Goal: Task Accomplishment & Management: Use online tool/utility

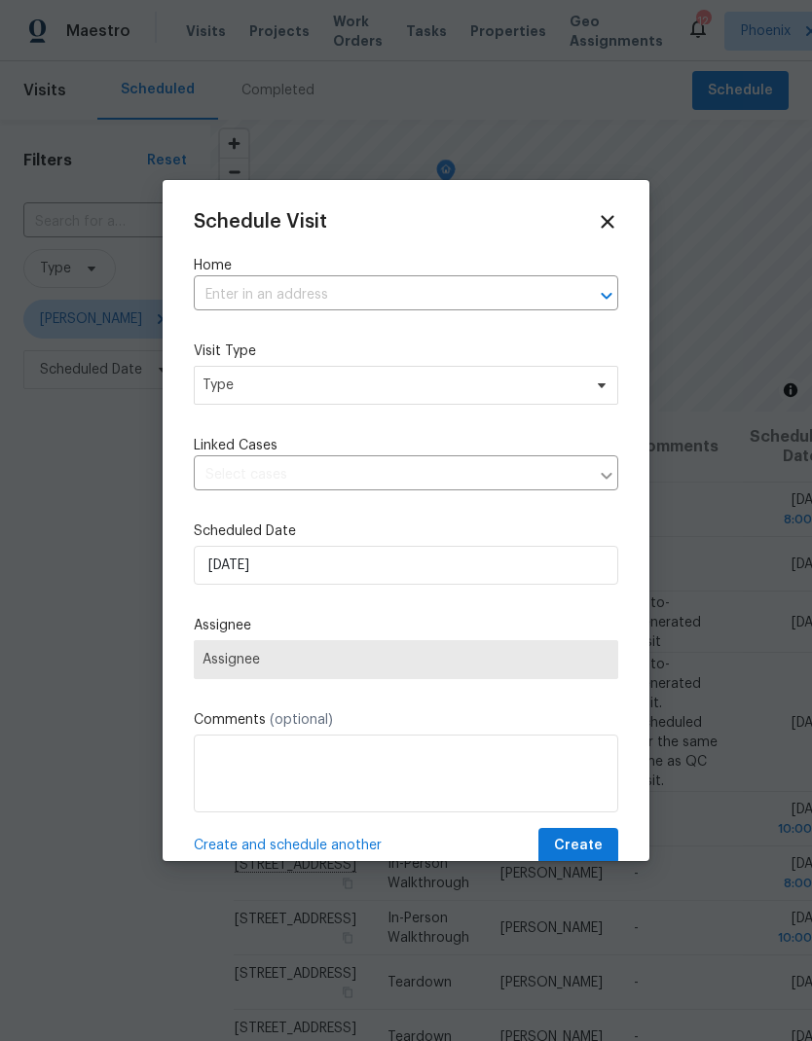
scroll to position [78, 0]
click at [459, 286] on input "text" at bounding box center [379, 295] width 370 height 30
type input "1360 e wa"
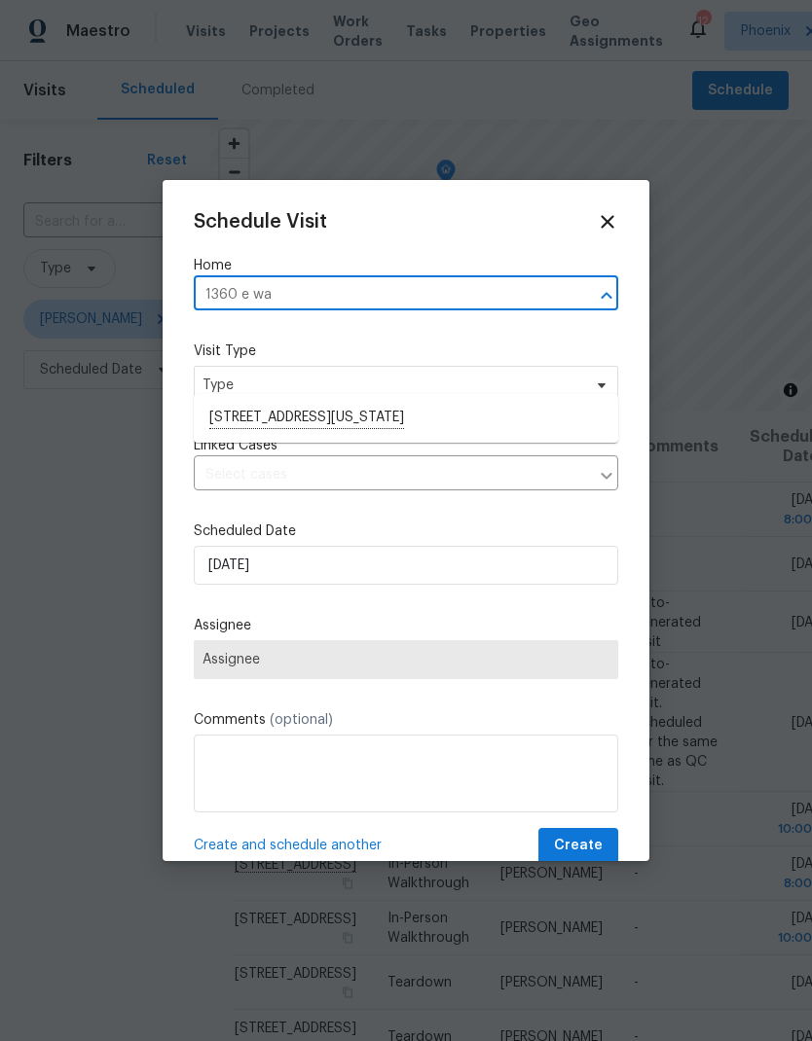
click at [227, 402] on li "1360 E Washington Ave, Gilbert, AZ 85234" at bounding box center [406, 418] width 424 height 33
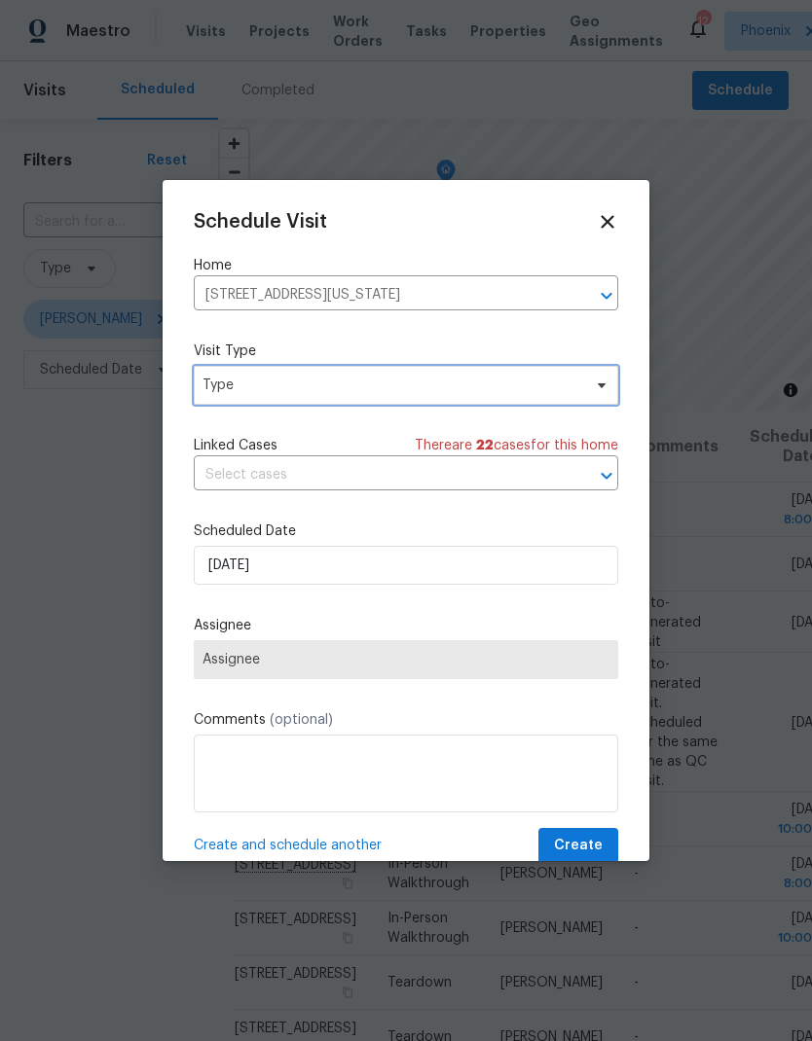
click at [207, 385] on span "Type" at bounding box center [391, 385] width 379 height 19
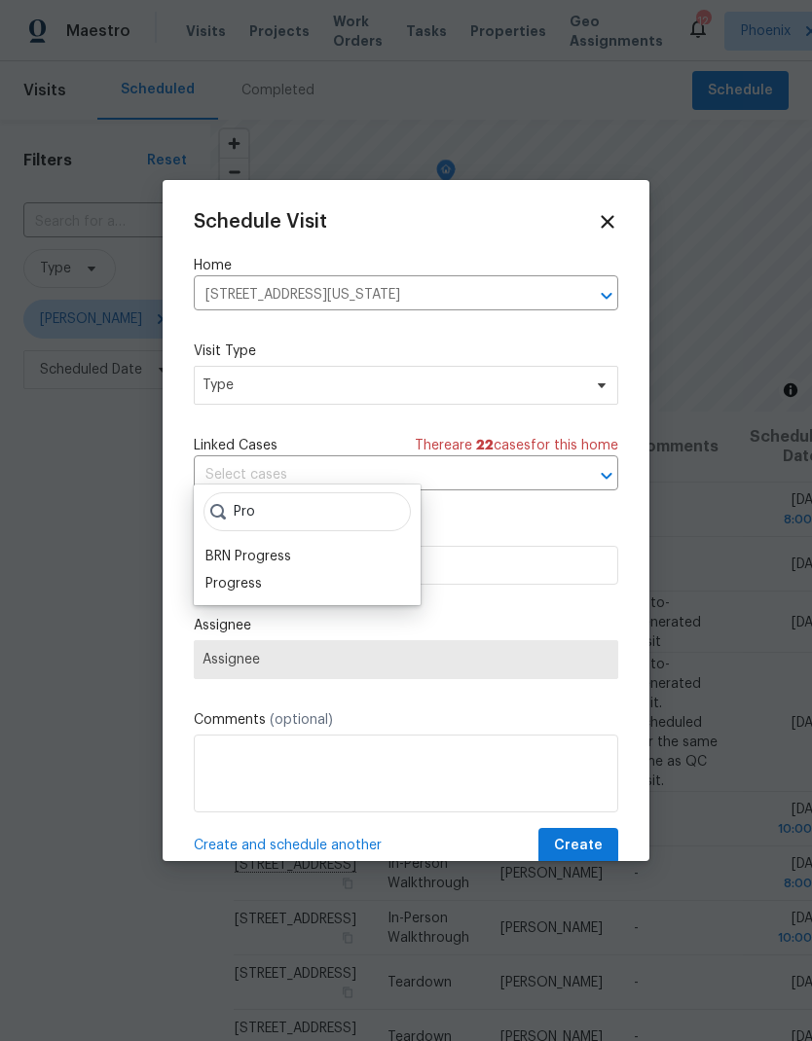
type input "Pro"
click at [226, 574] on div "Progress" at bounding box center [233, 583] width 56 height 19
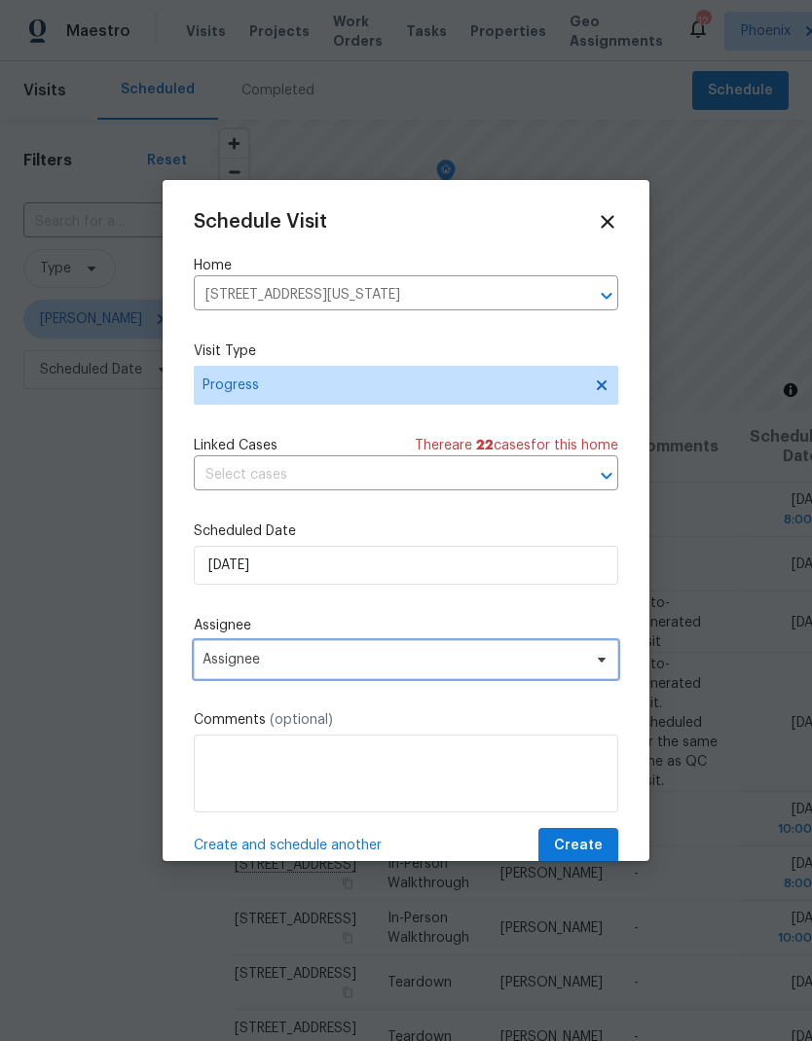
click at [231, 665] on span "Assignee" at bounding box center [393, 660] width 382 height 16
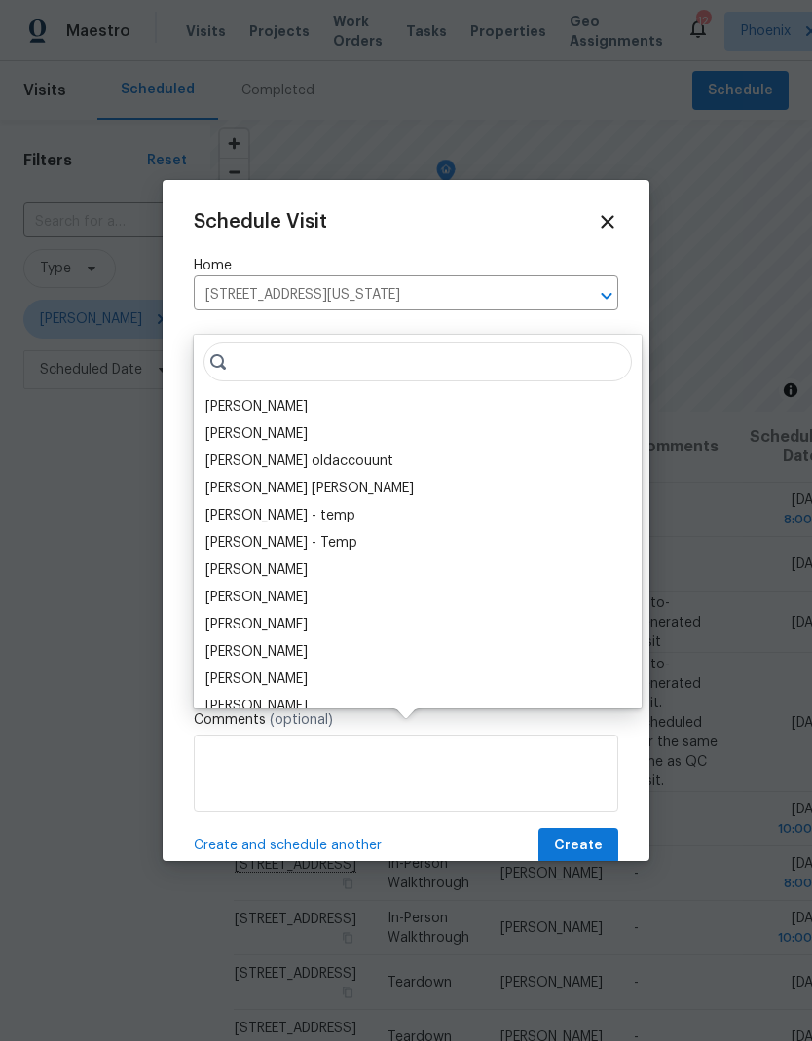
click at [221, 397] on div "[PERSON_NAME]" at bounding box center [256, 406] width 102 height 19
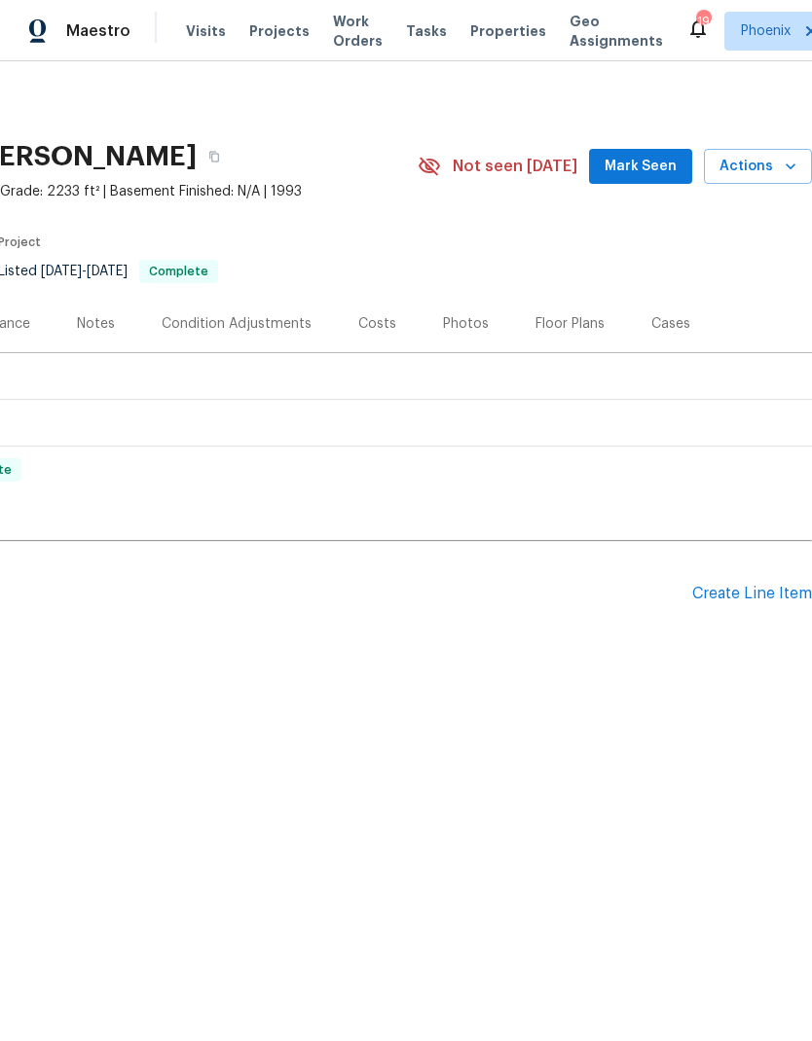
scroll to position [0, 288]
click at [774, 178] on button "Actions" at bounding box center [758, 167] width 108 height 36
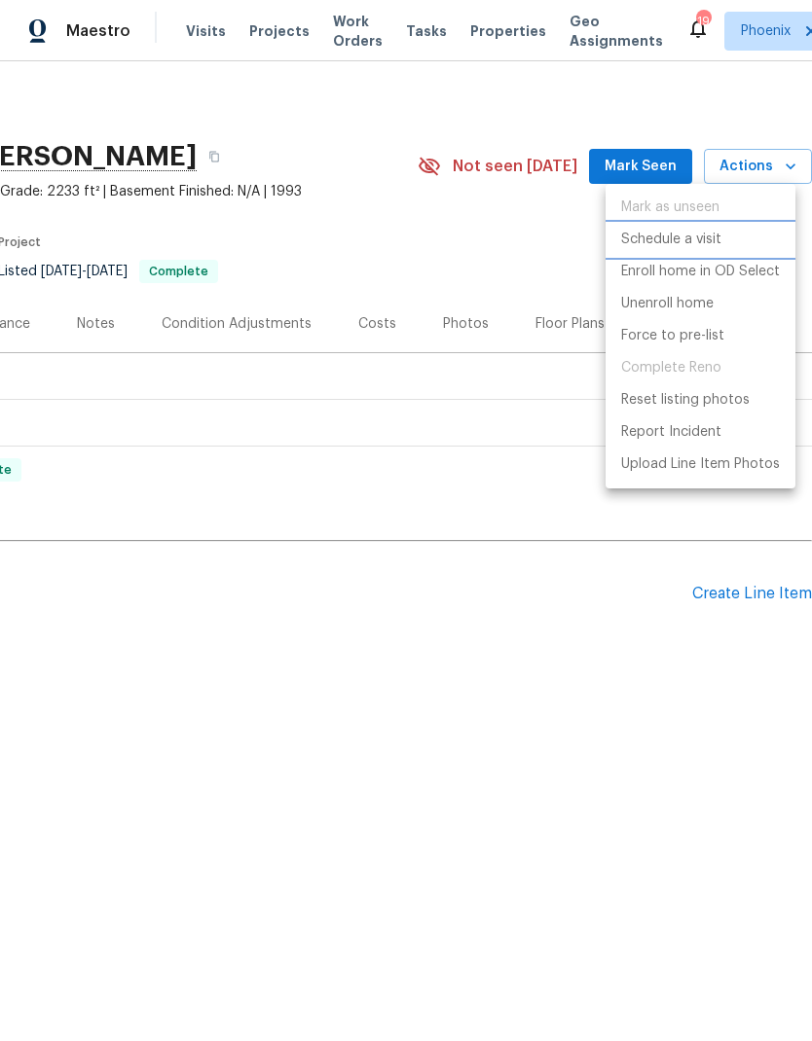
click at [693, 250] on li "Schedule a visit" at bounding box center [700, 240] width 190 height 32
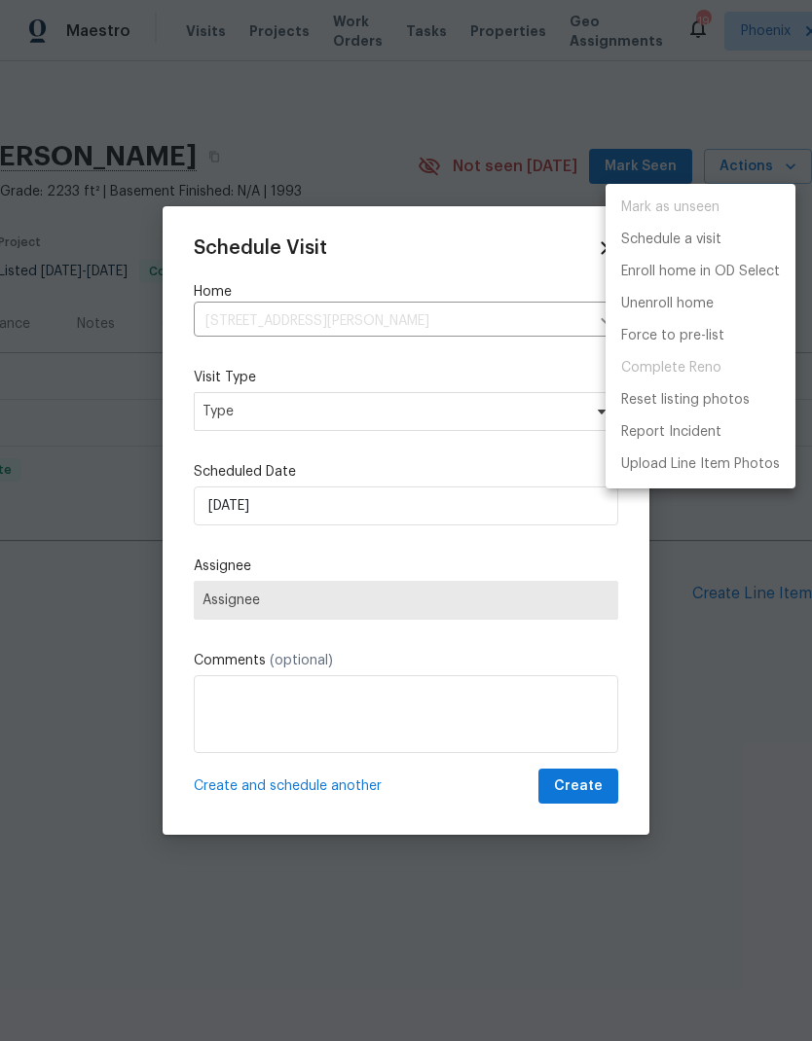
click at [437, 410] on div at bounding box center [406, 520] width 812 height 1041
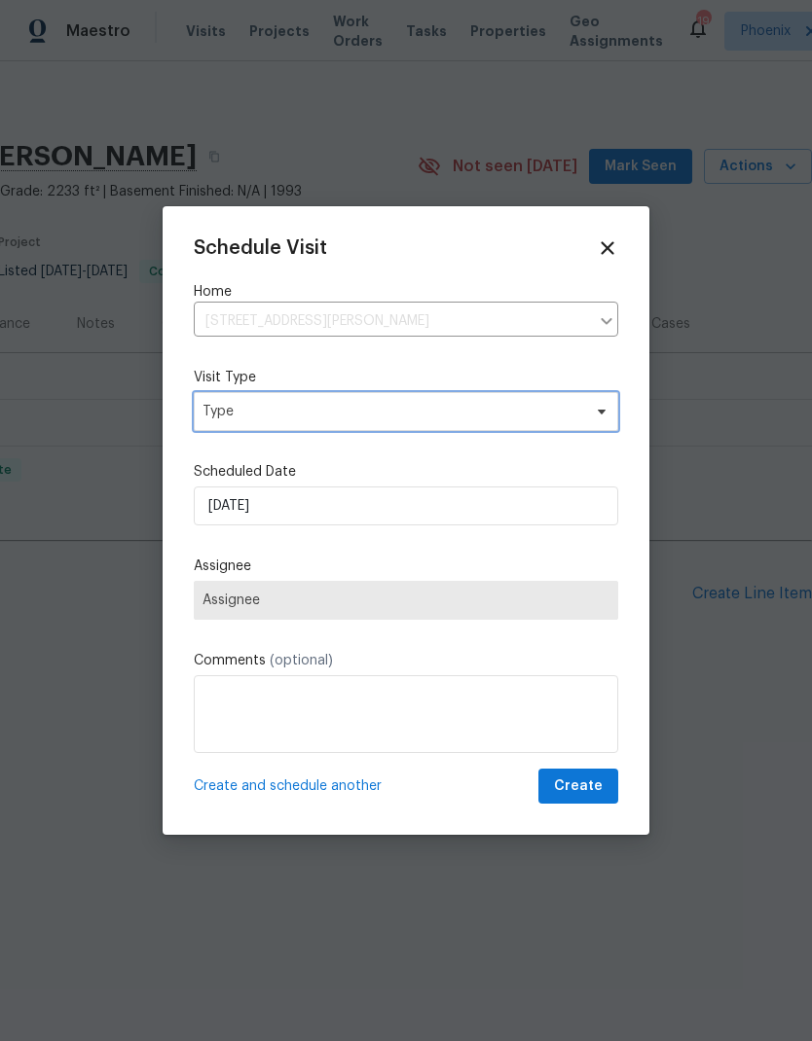
click at [450, 419] on span "Type" at bounding box center [391, 411] width 379 height 19
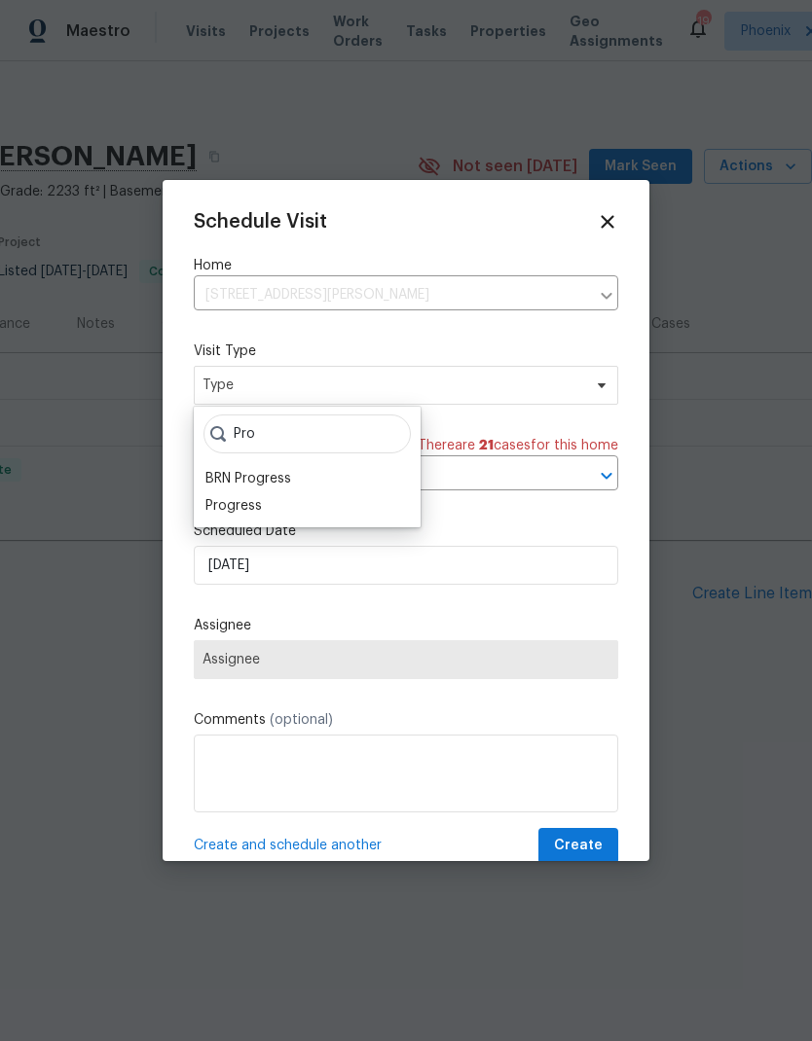
type input "Pro"
click at [250, 507] on div "Progress" at bounding box center [233, 505] width 56 height 19
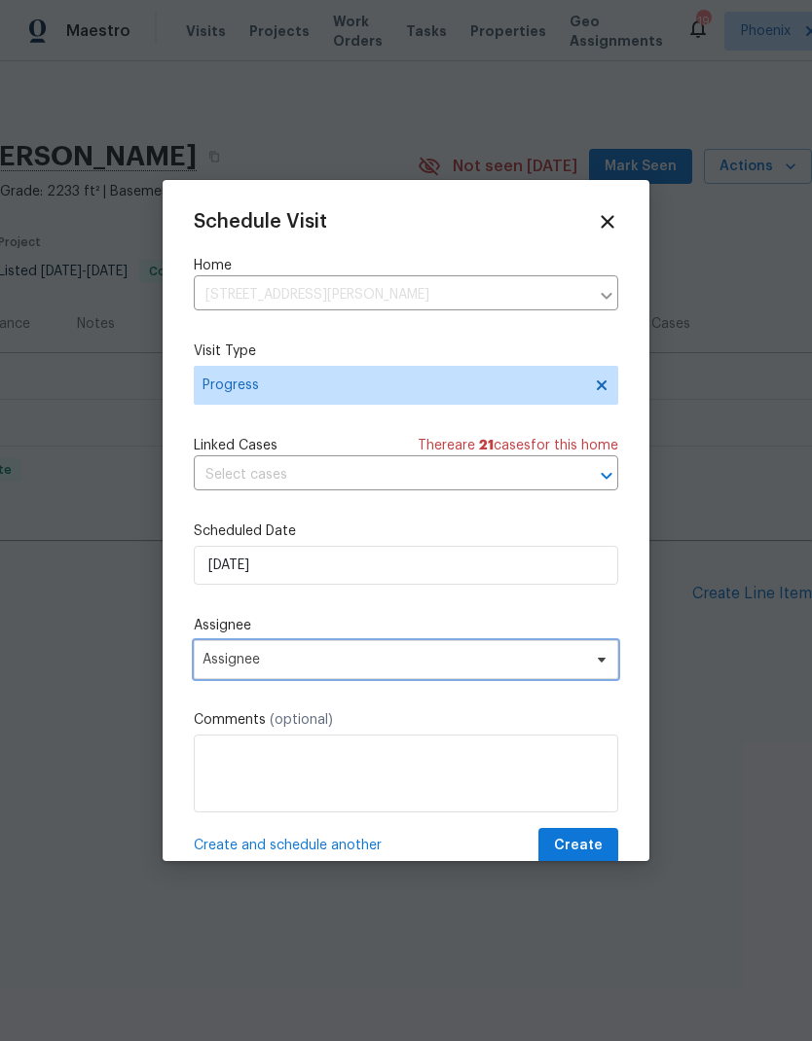
click at [324, 668] on span "Assignee" at bounding box center [393, 660] width 382 height 16
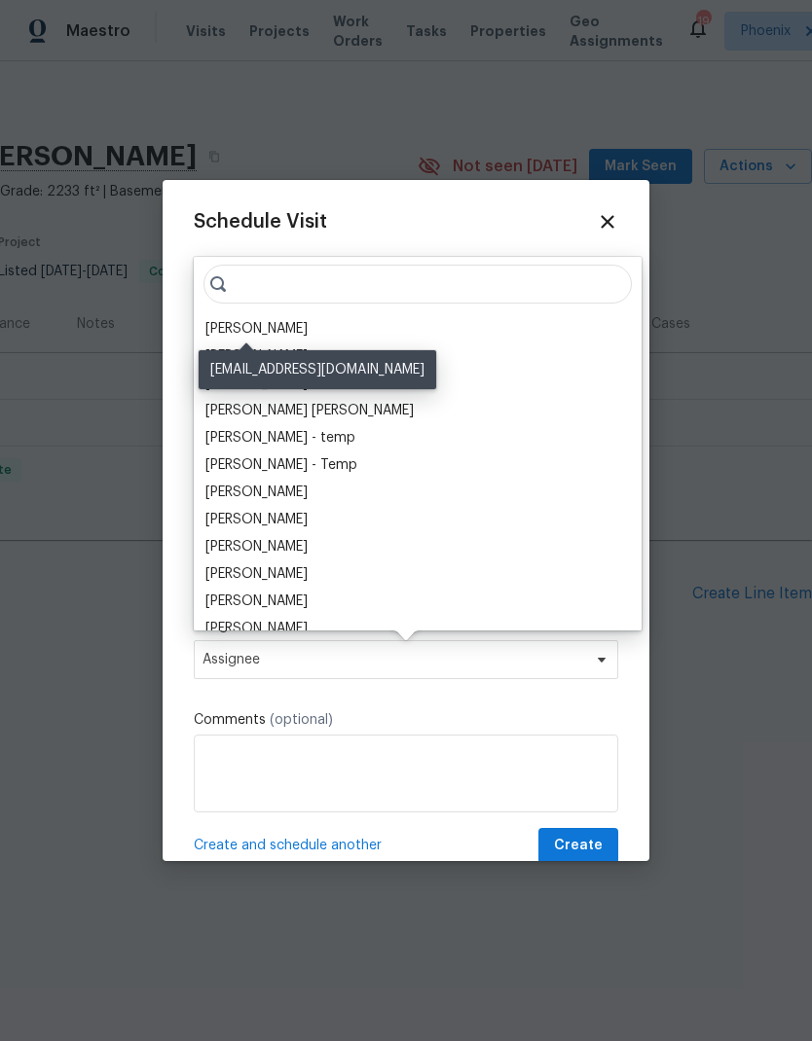
click at [277, 325] on div "[PERSON_NAME]" at bounding box center [256, 328] width 102 height 19
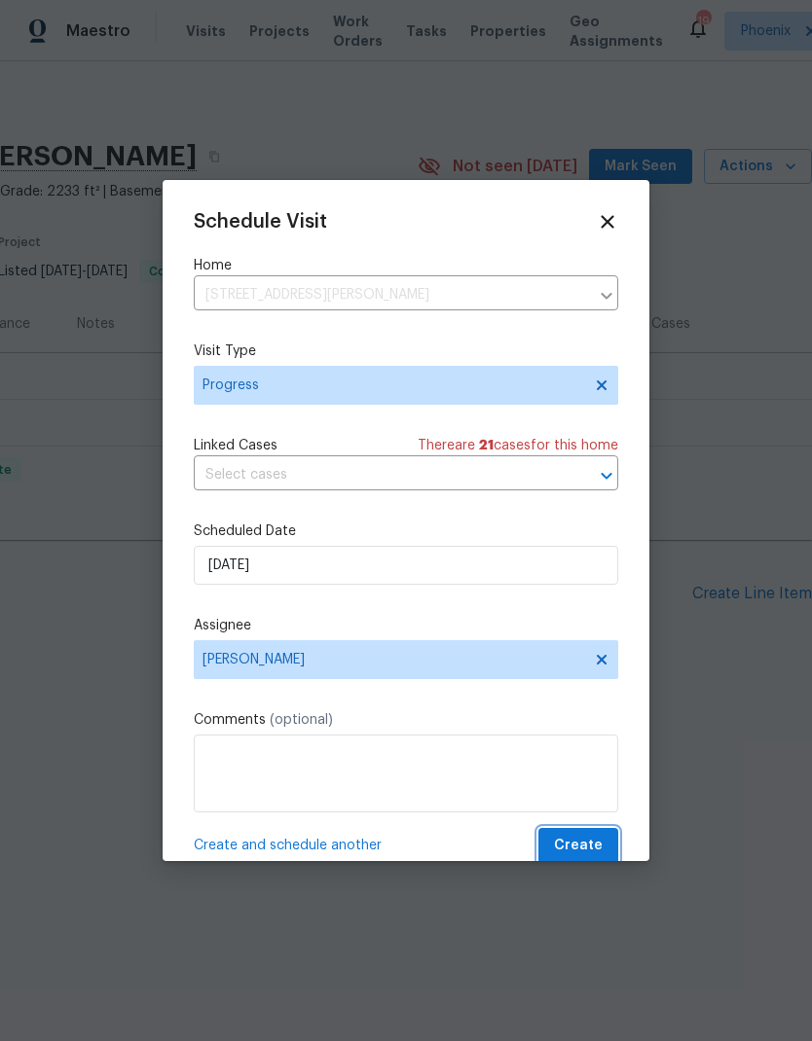
click at [581, 856] on span "Create" at bounding box center [578, 846] width 49 height 24
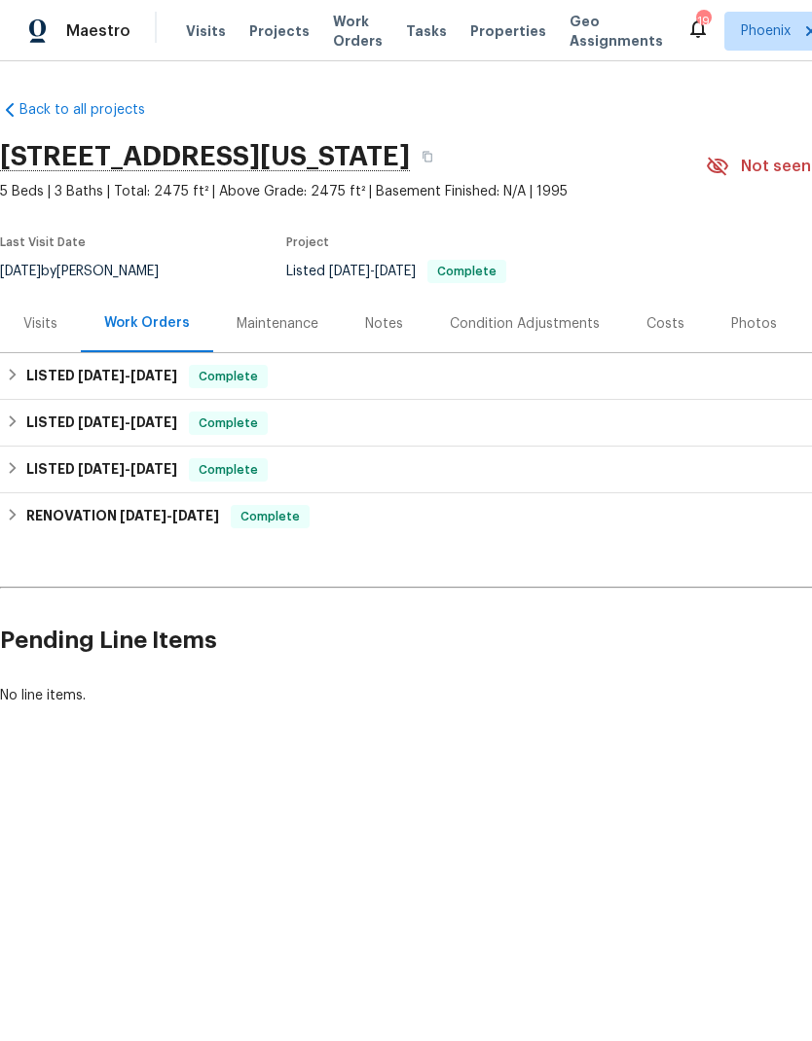
scroll to position [0, 167]
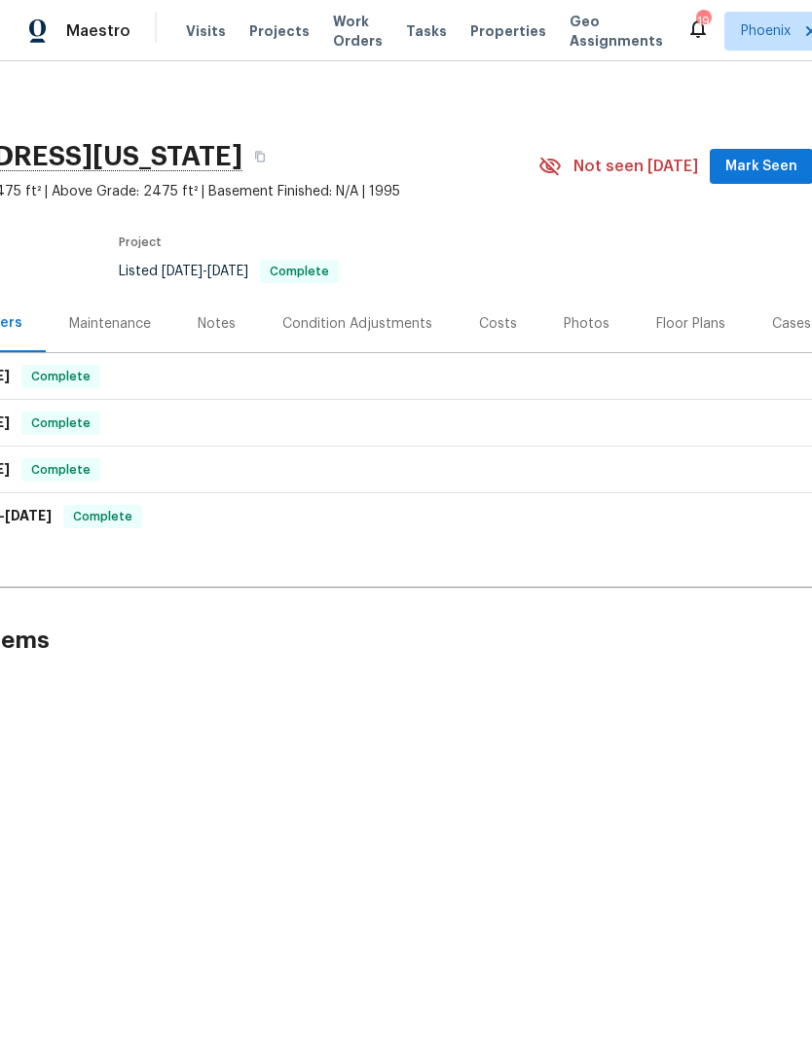
click at [778, 164] on span "Mark Seen" at bounding box center [761, 167] width 72 height 24
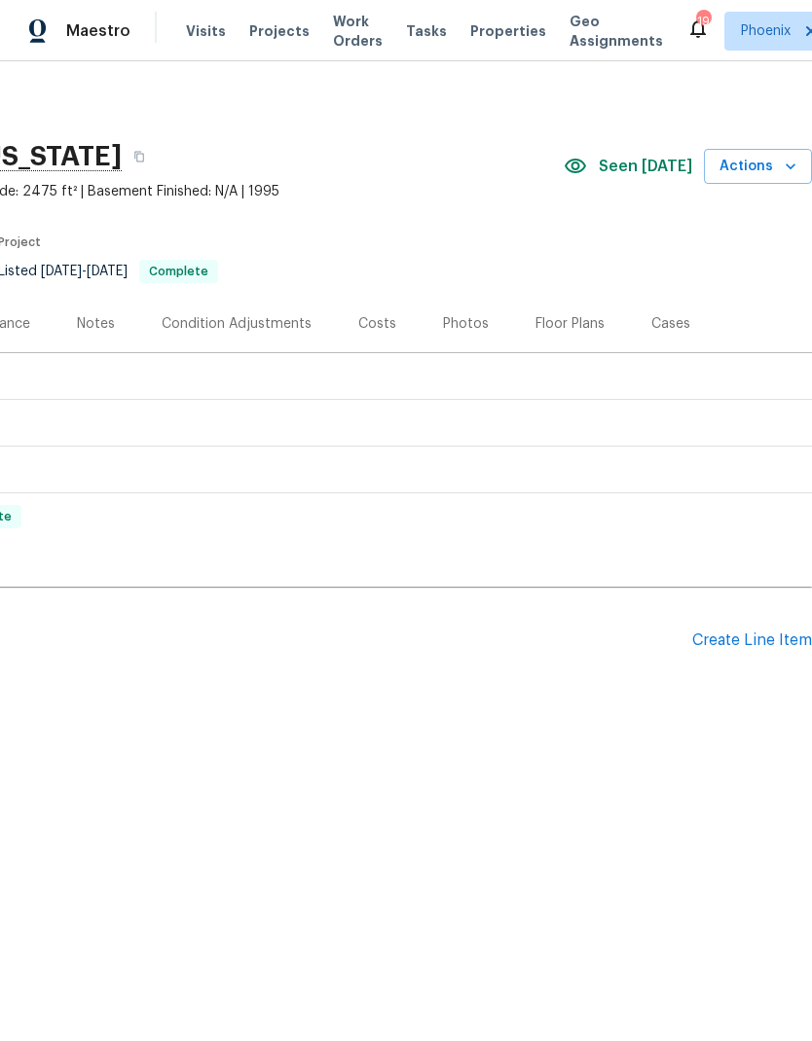
scroll to position [0, 288]
click at [776, 165] on span "Actions" at bounding box center [757, 167] width 77 height 24
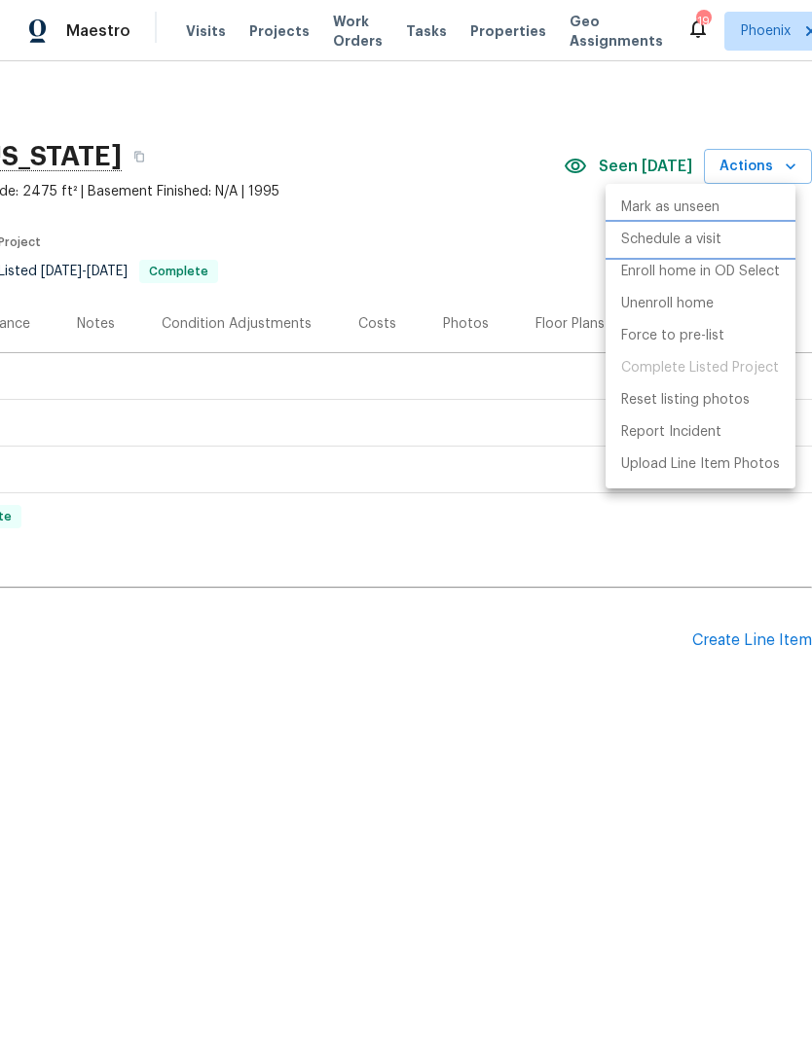
click at [702, 243] on p "Schedule a visit" at bounding box center [671, 240] width 100 height 20
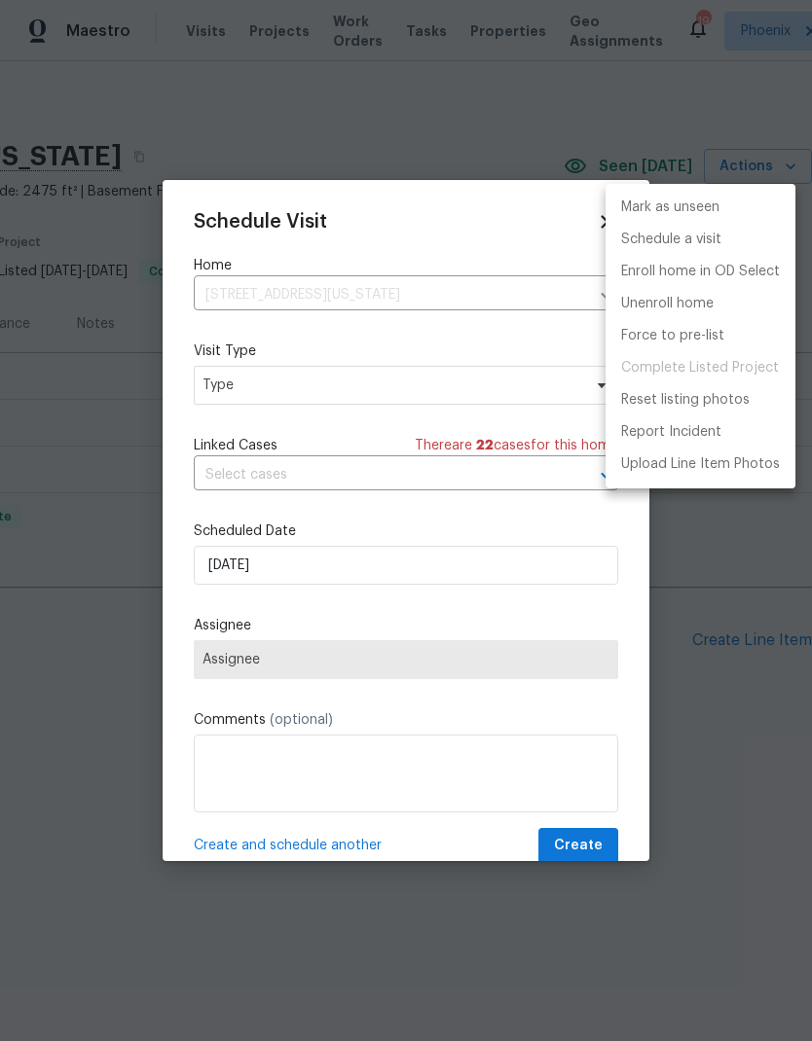
click at [361, 382] on div at bounding box center [406, 520] width 812 height 1041
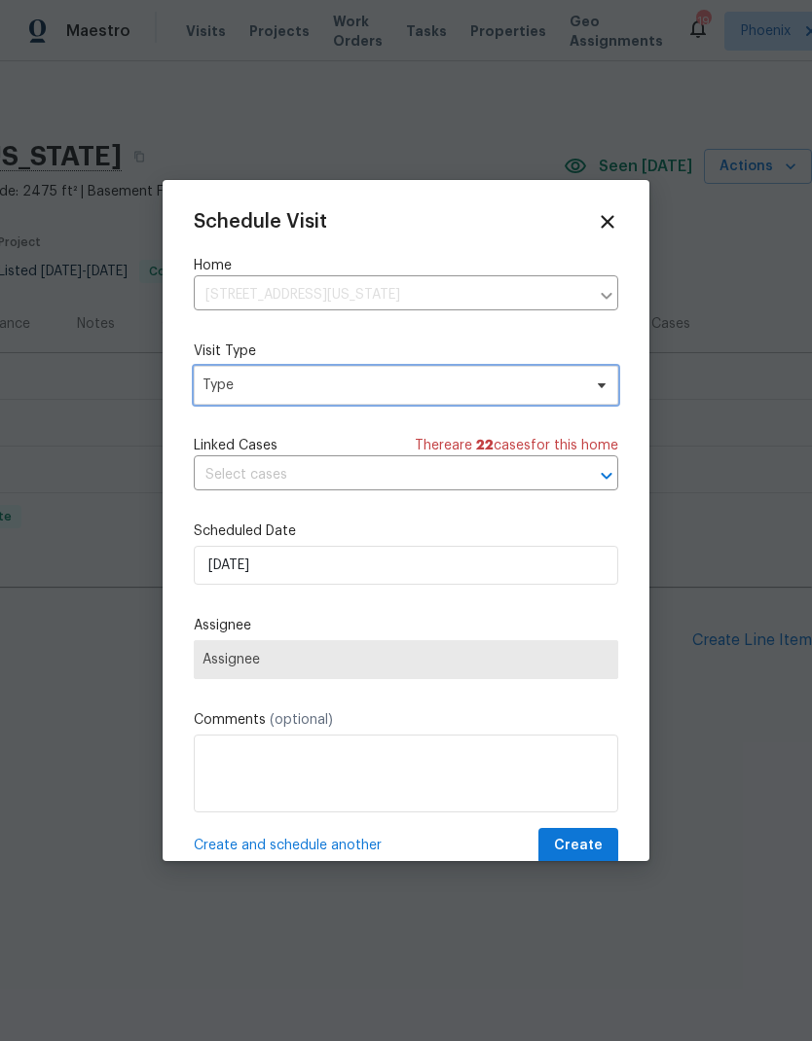
click at [406, 389] on span "Type" at bounding box center [391, 385] width 379 height 19
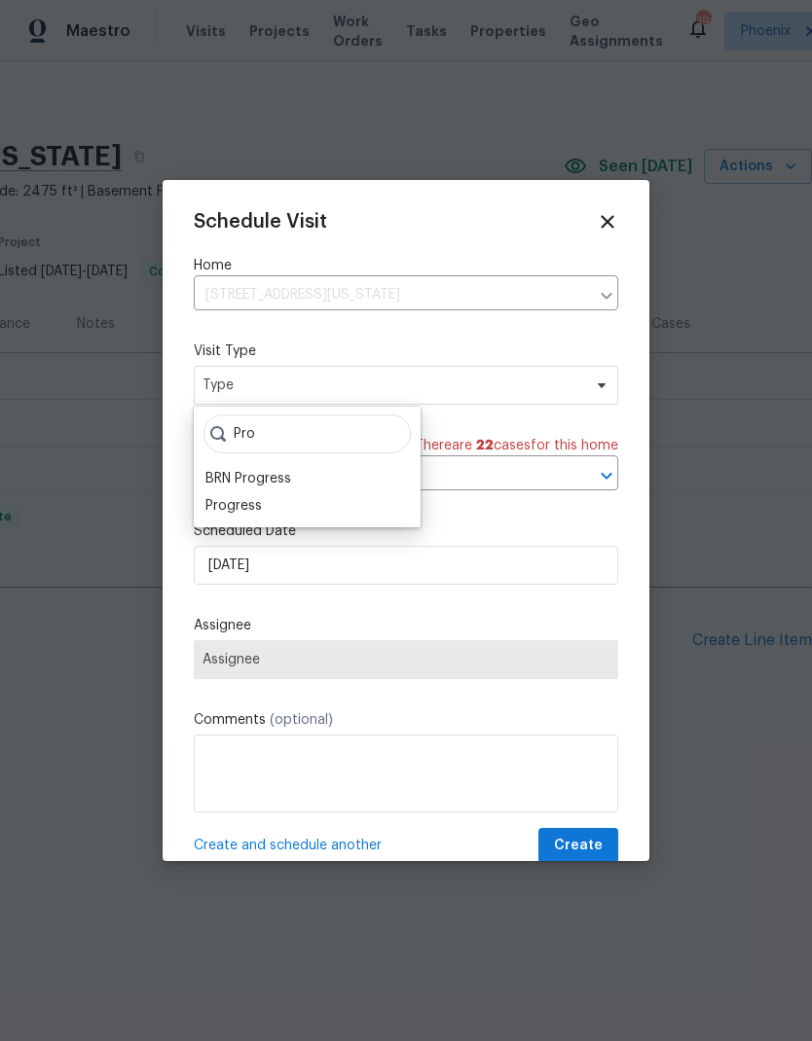
type input "Pro"
click at [260, 486] on div "BRN Progress" at bounding box center [248, 478] width 86 height 19
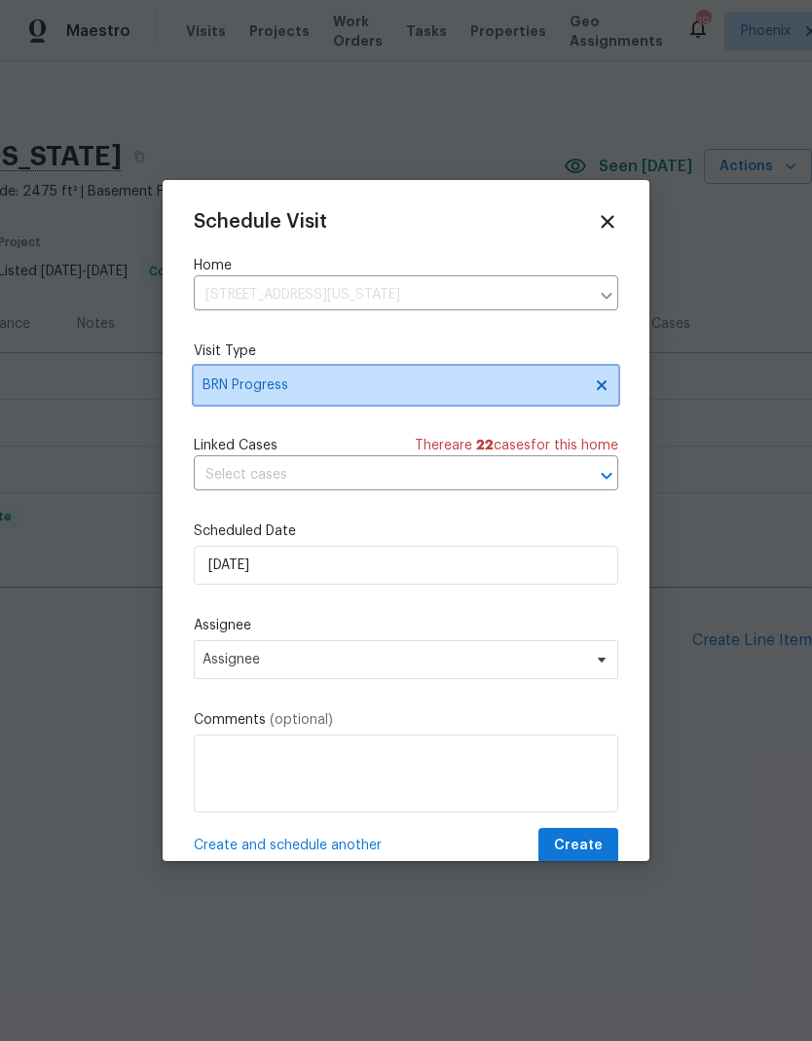
click at [400, 400] on span "BRN Progress" at bounding box center [406, 385] width 424 height 39
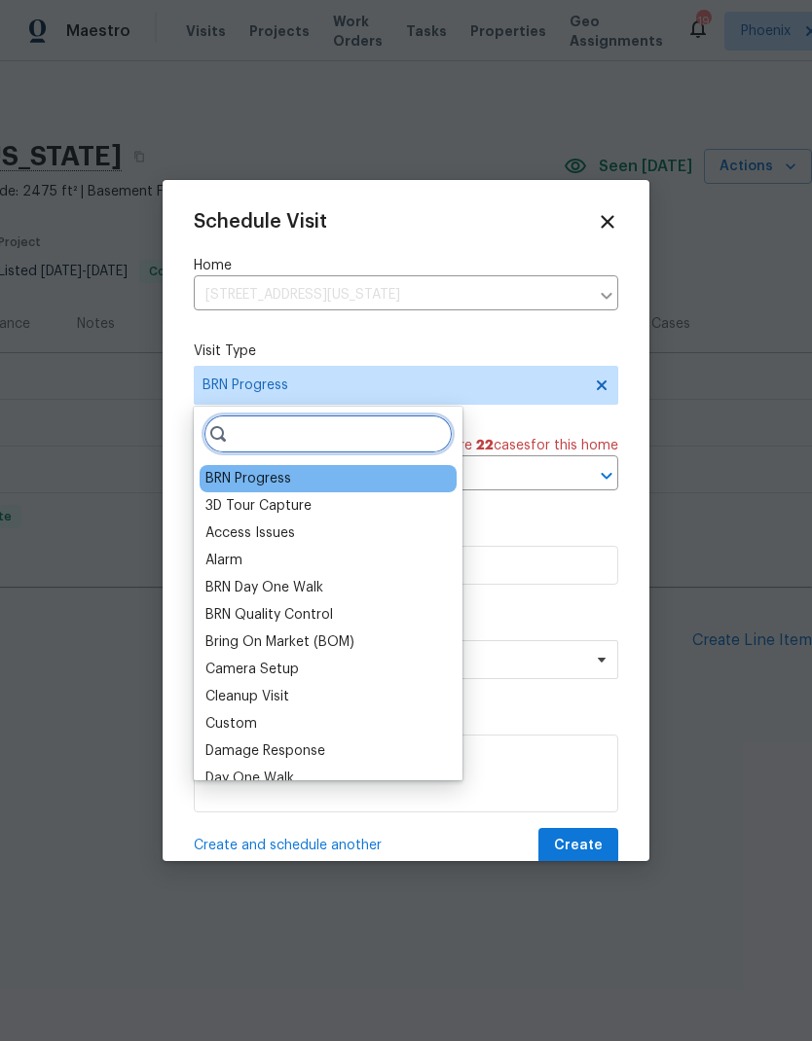
click at [348, 438] on input "search" at bounding box center [327, 434] width 249 height 39
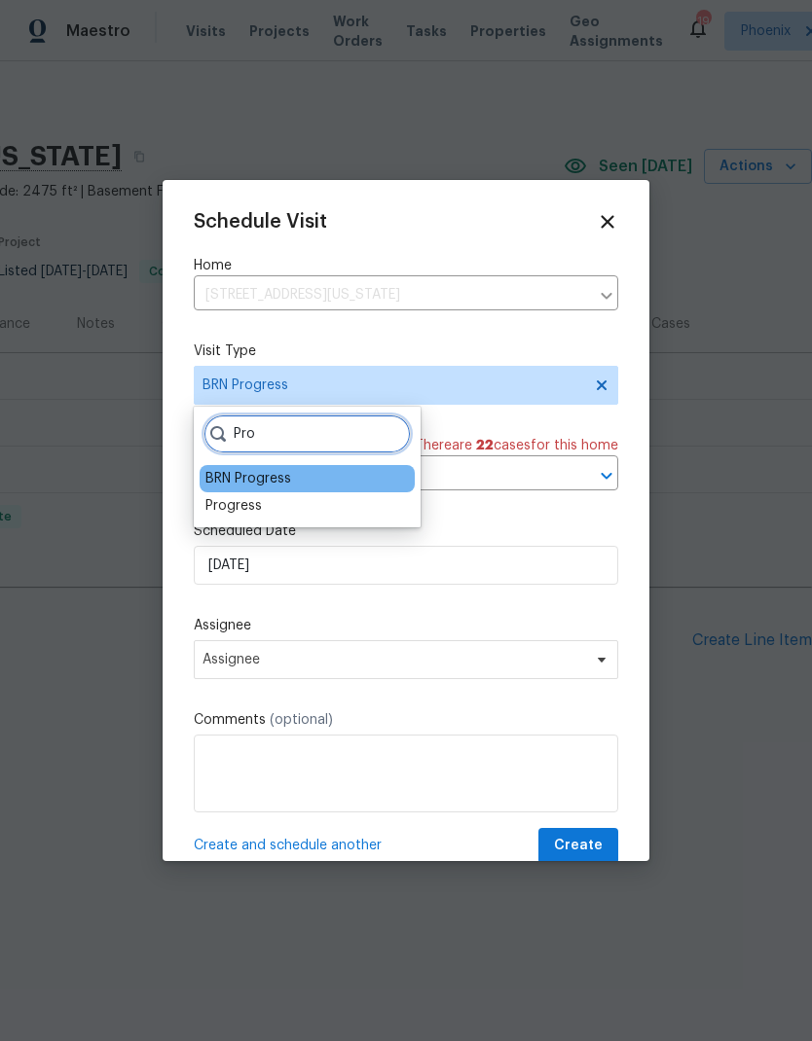
type input "Pro"
click at [251, 501] on div "Progress" at bounding box center [233, 505] width 56 height 19
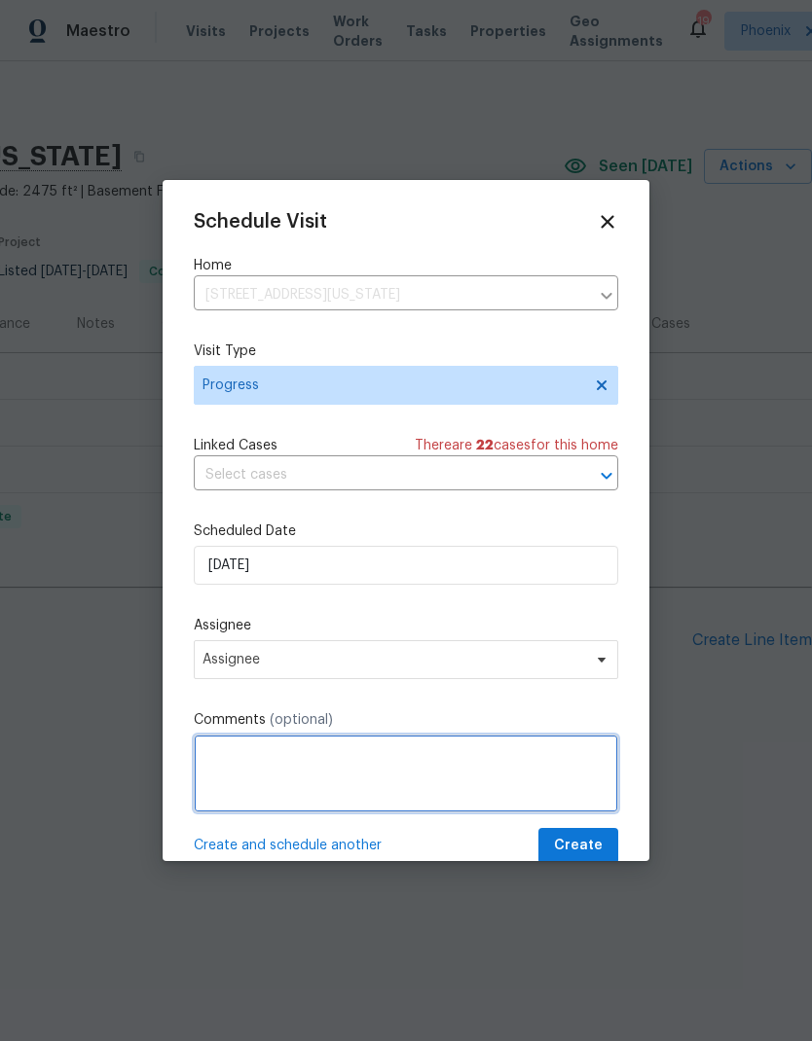
click at [399, 762] on textarea at bounding box center [406, 774] width 424 height 78
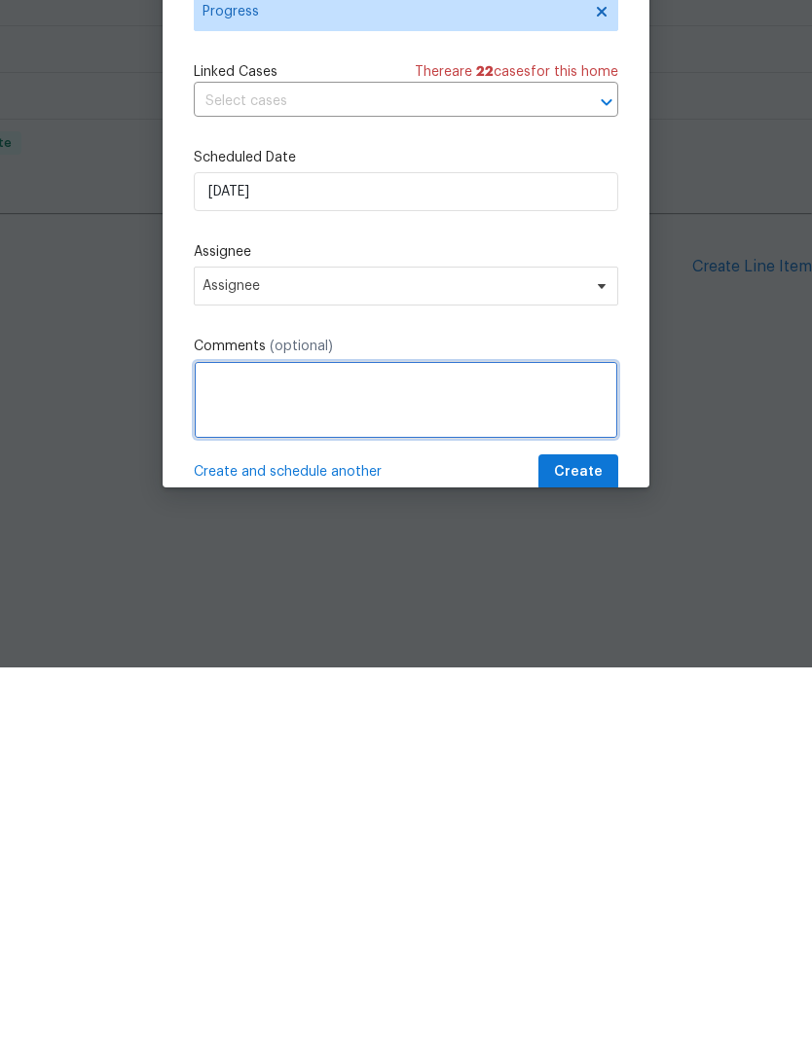
click at [531, 735] on textarea at bounding box center [406, 774] width 424 height 78
paste textarea "https://opendoor.enterprise.slack.com/archives/C6NCNJLLB/p1755638564035919"
click at [202, 735] on textarea "https://opendoor.enterprise.slack.com/archives/C6NCNJLLB/p1755638564035919" at bounding box center [406, 774] width 424 height 78
click at [299, 735] on textarea "Check bins are fall through items to see if anything dressing https://opendoor.…" at bounding box center [406, 774] width 424 height 78
click at [529, 735] on textarea "Check binsr fall through items to see if anything dressing https://opendoor.ent…" at bounding box center [406, 774] width 424 height 78
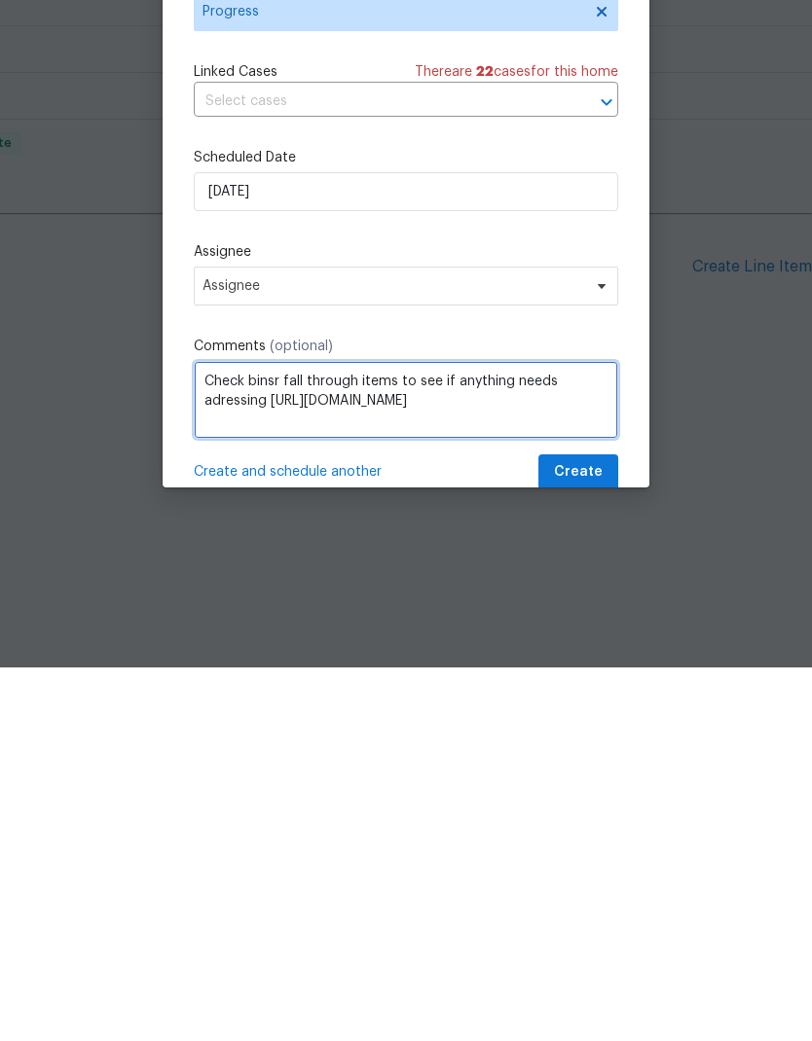
click at [564, 735] on textarea "Check binsr fall through items to see if anything needs adressing https://opend…" at bounding box center [406, 774] width 424 height 78
click at [264, 735] on textarea "Check binsr fall through items to see if anything needs adressing https://opend…" at bounding box center [406, 774] width 424 height 78
click at [400, 735] on textarea "Check binsr fall through items to see if anything needs adressing https://opend…" at bounding box center [406, 774] width 424 height 78
click at [251, 735] on textarea "Check binsr fall through items to see if anything needs adressing https://opend…" at bounding box center [406, 774] width 424 height 78
click at [575, 735] on textarea "Check binsr fall through items to see if anything needs adressing https://opend…" at bounding box center [406, 774] width 424 height 78
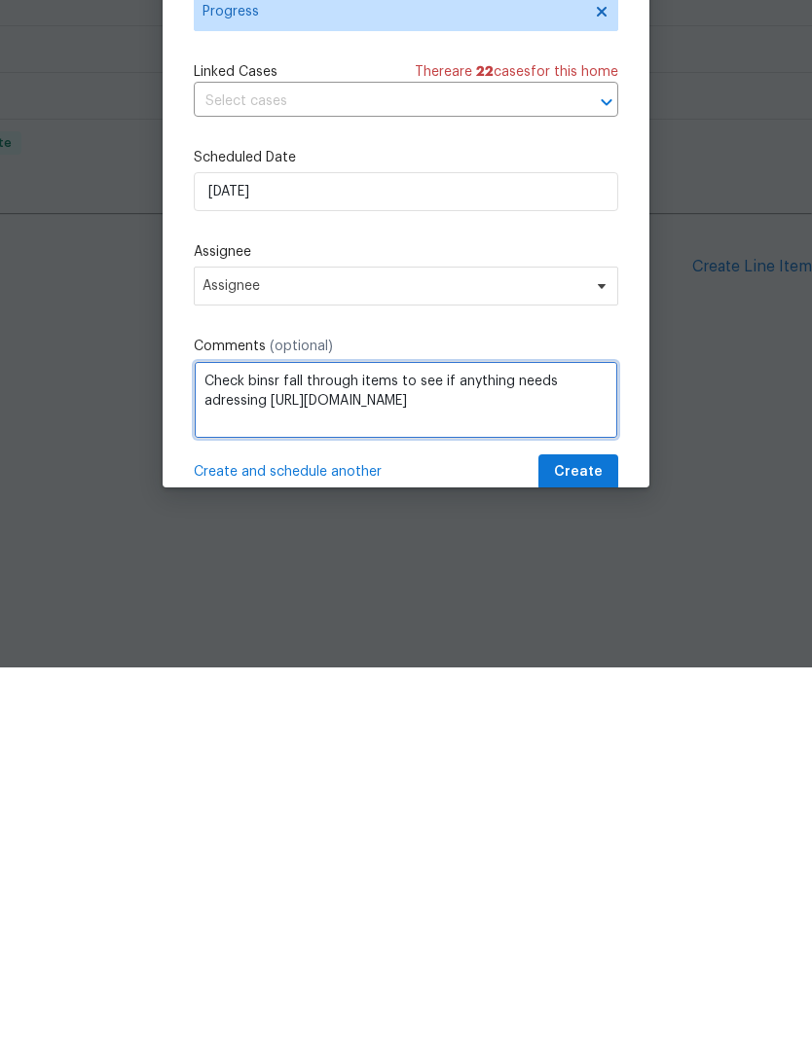
click at [473, 735] on textarea "Check binsr fall through items to see if anything needs adressing https://opend…" at bounding box center [406, 774] width 424 height 78
click at [228, 735] on textarea "Check binsr fall through items to see if anything needs adressing https://opend…" at bounding box center [406, 774] width 424 height 78
click at [243, 735] on textarea "Check binsr fall through items to see if anything needs adressing https://opend…" at bounding box center [406, 774] width 424 height 78
type textarea "Check binsr fall through items to see if anything needs addressing https://open…"
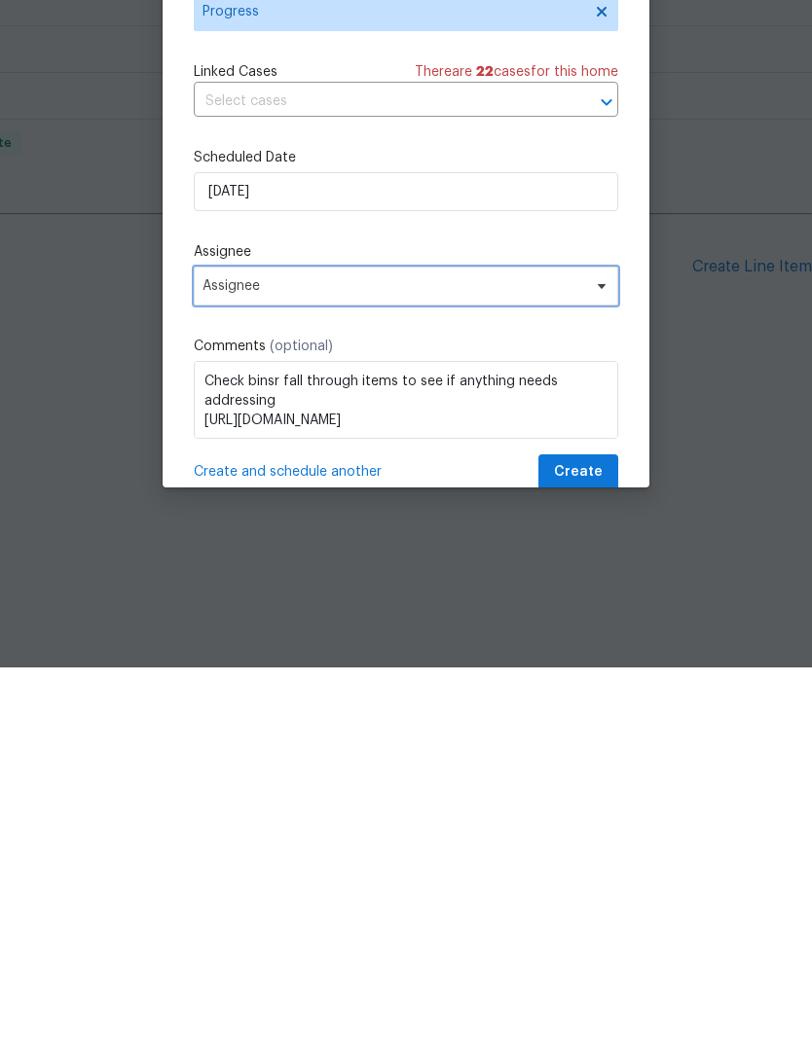
click at [510, 652] on span "Assignee" at bounding box center [393, 660] width 382 height 16
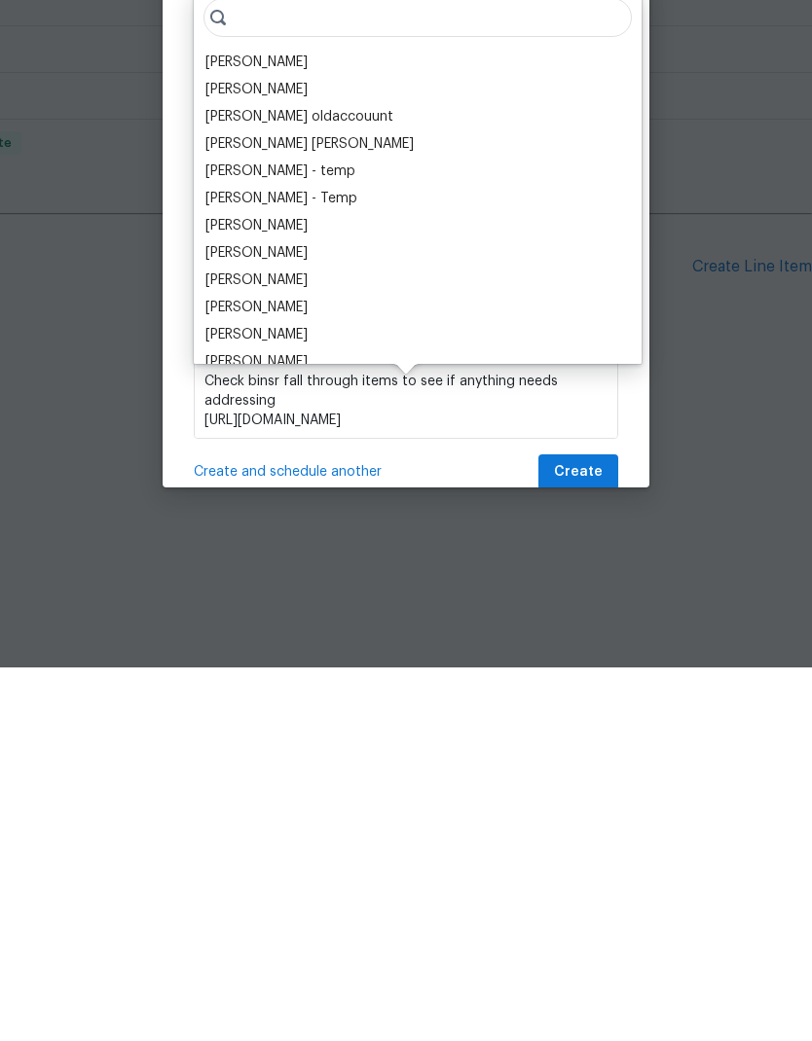
click at [264, 426] on div "[PERSON_NAME]" at bounding box center [256, 435] width 102 height 19
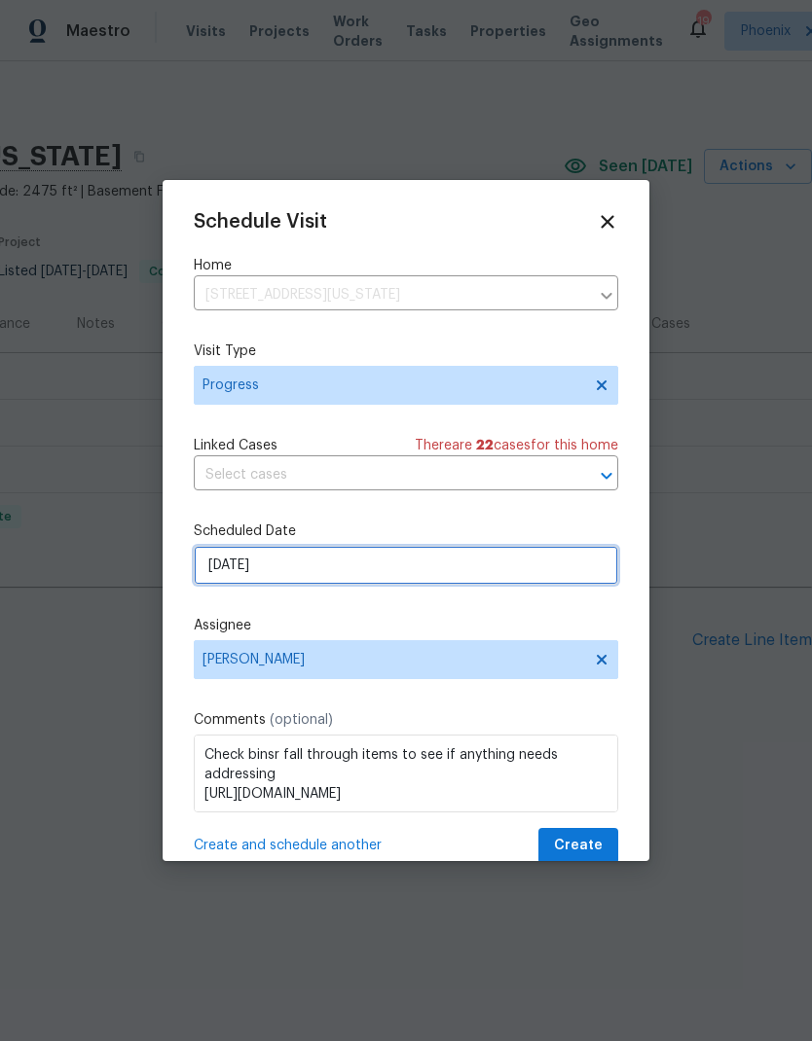
click at [320, 574] on input "[DATE]" at bounding box center [406, 565] width 424 height 39
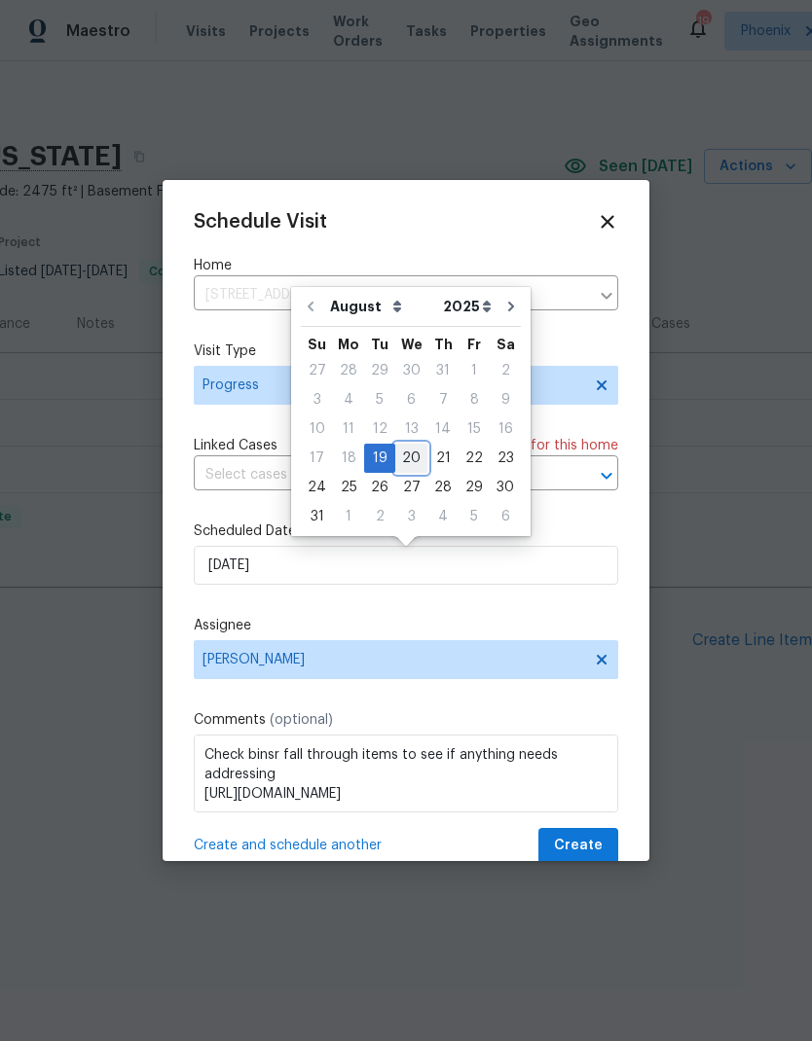
click at [410, 451] on div "20" at bounding box center [411, 458] width 32 height 27
type input "8/20/2025"
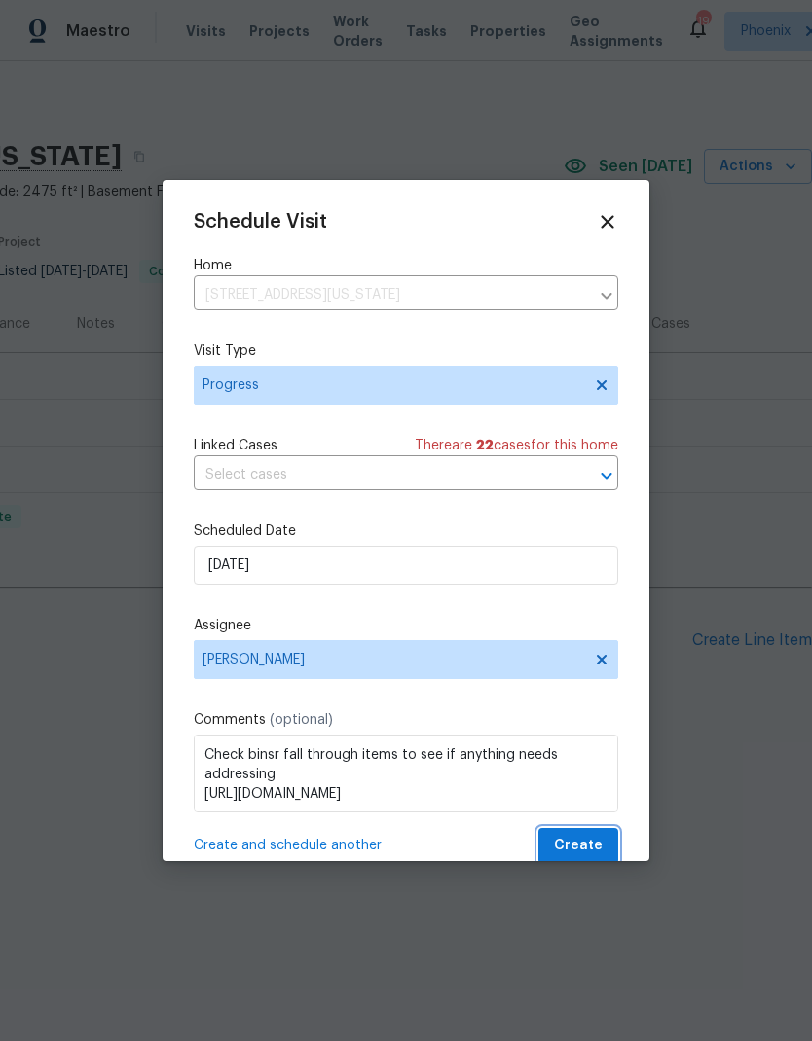
click at [601, 852] on span "Create" at bounding box center [578, 846] width 49 height 24
